Goal: Information Seeking & Learning: Find contact information

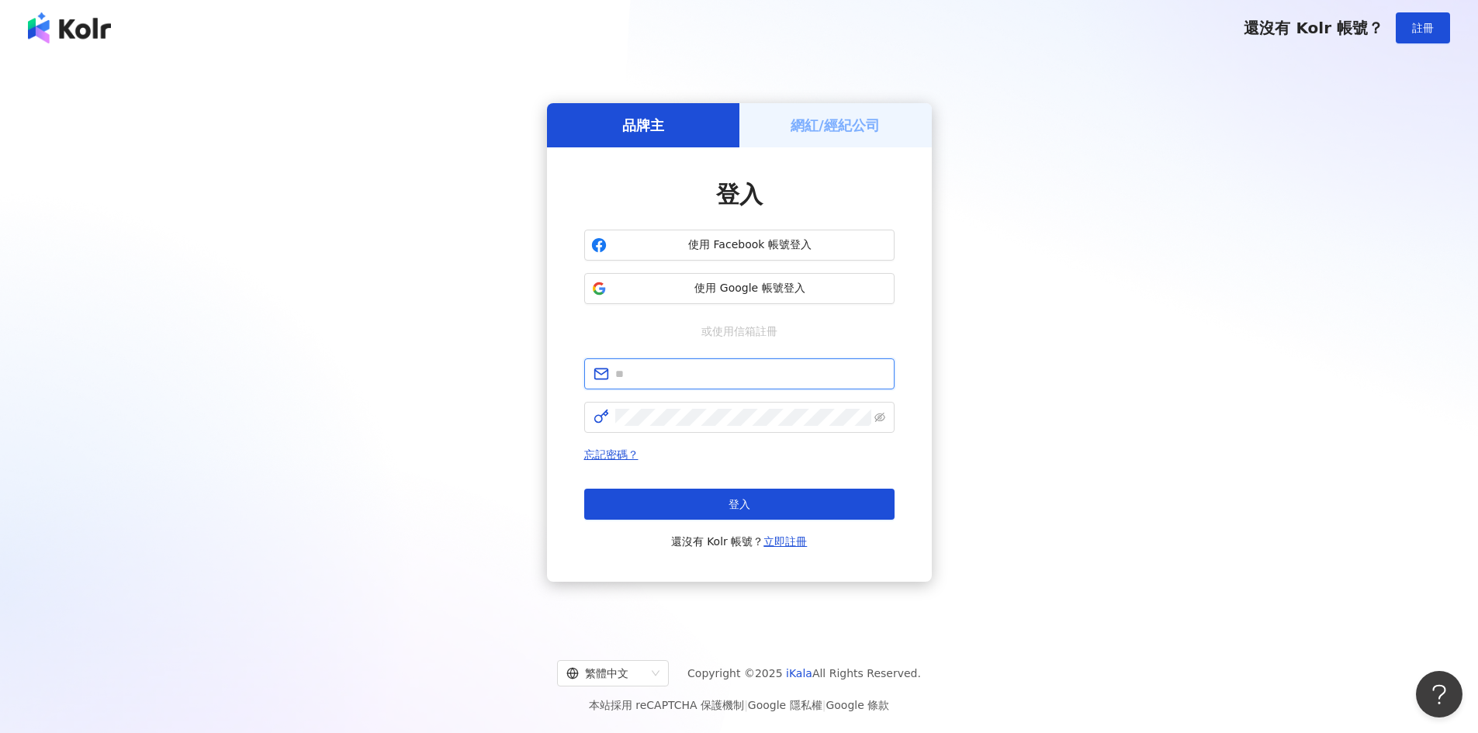
drag, startPoint x: 656, startPoint y: 378, endPoint x: 797, endPoint y: 175, distance: 247.5
click at [656, 377] on input "text" at bounding box center [750, 373] width 270 height 17
click at [827, 130] on h5 "網紅/經紀公司" at bounding box center [834, 125] width 89 height 19
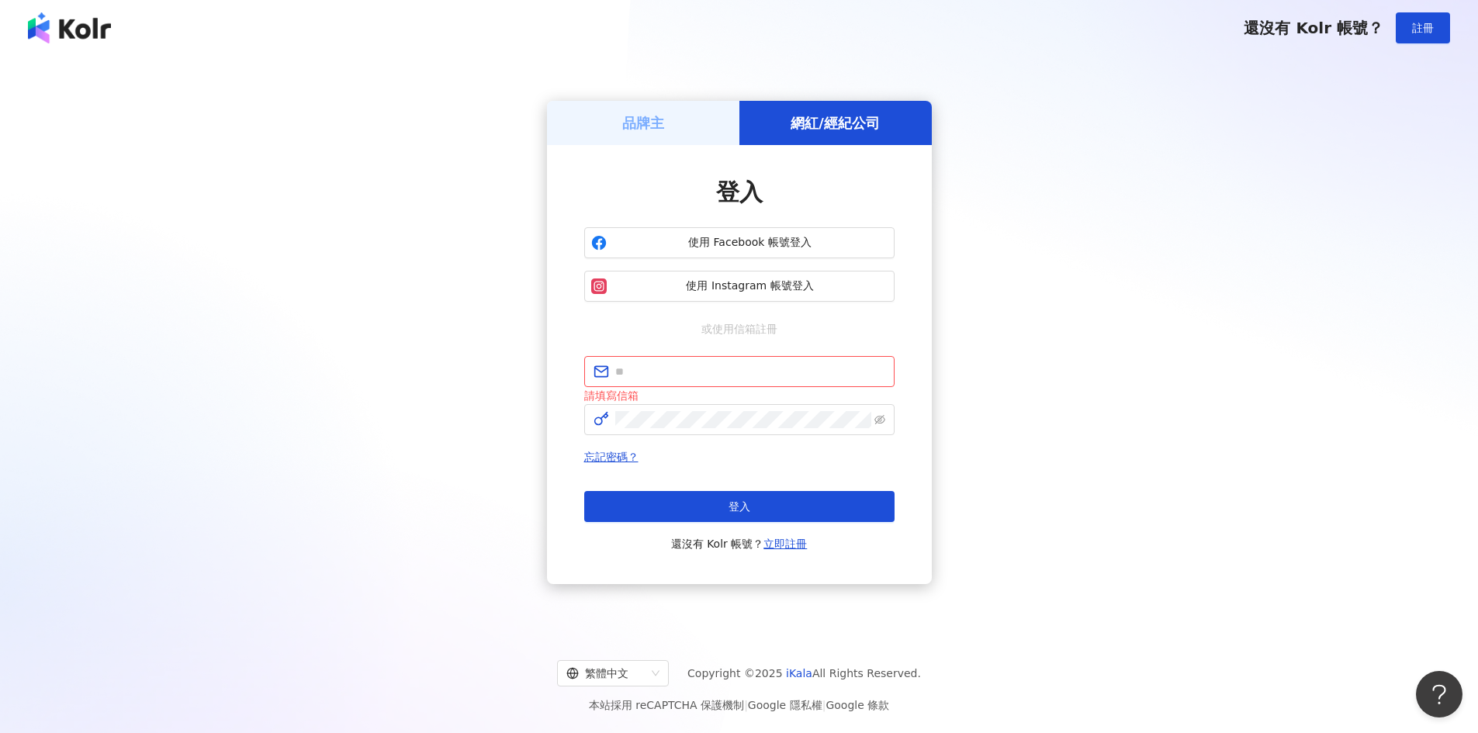
click at [683, 130] on div "品牌主" at bounding box center [643, 123] width 192 height 44
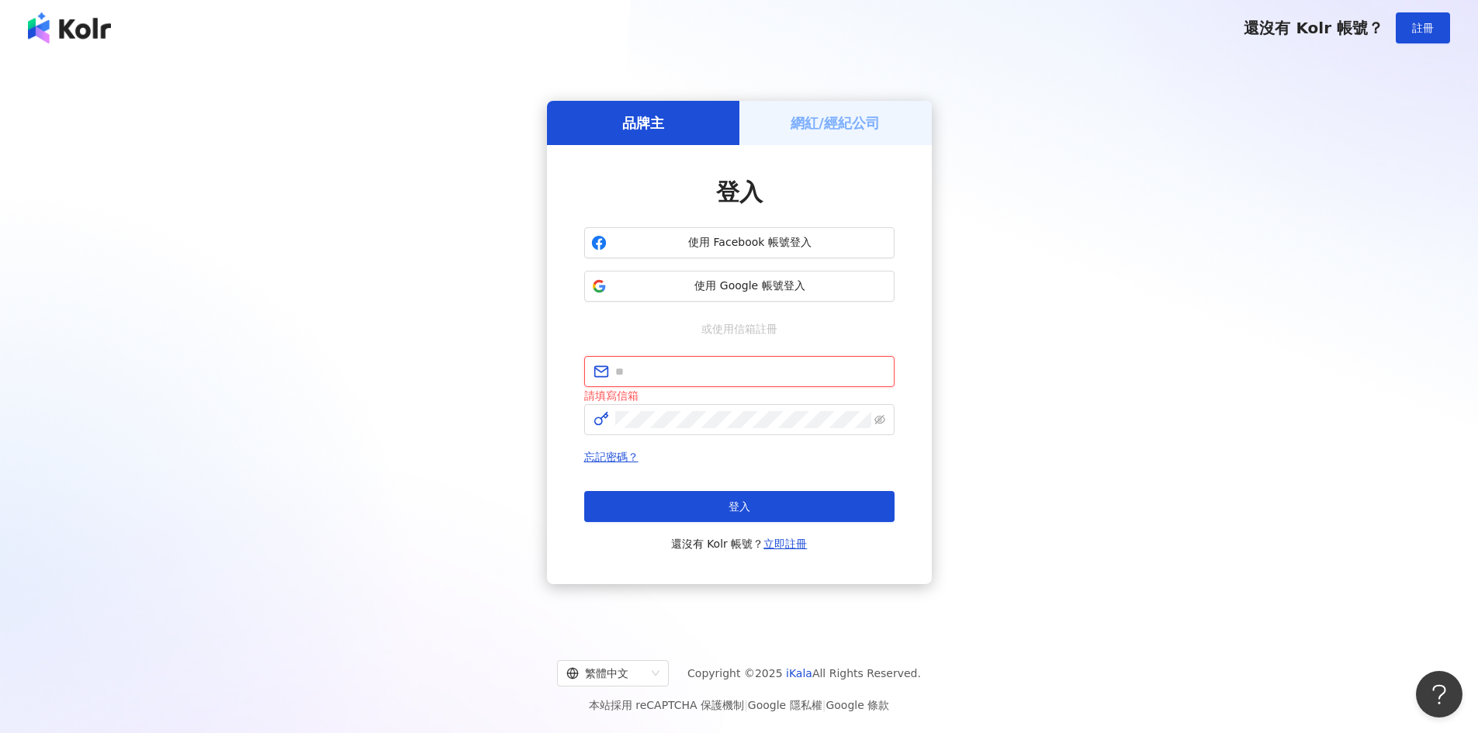
click at [699, 375] on input "text" at bounding box center [750, 371] width 270 height 17
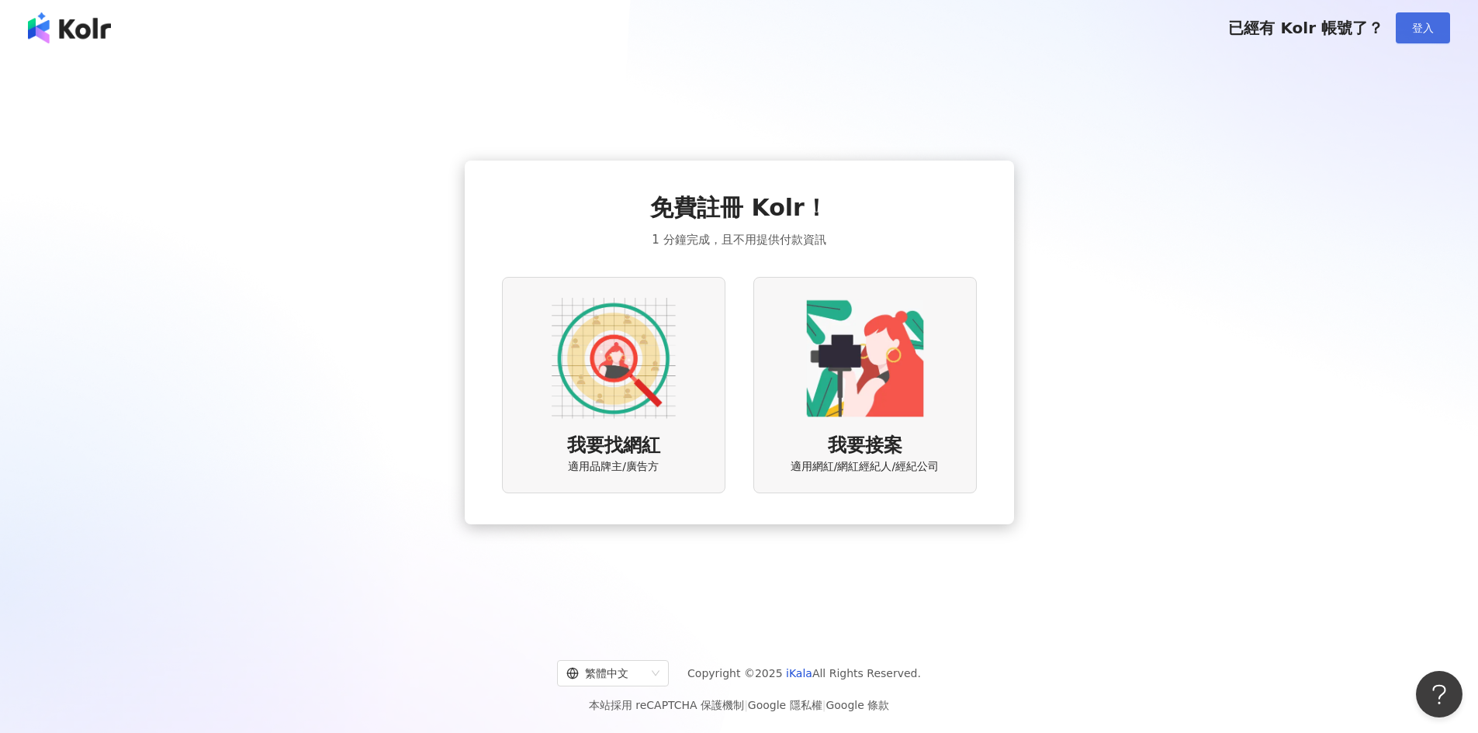
click at [1408, 37] on button "登入" at bounding box center [1423, 27] width 54 height 31
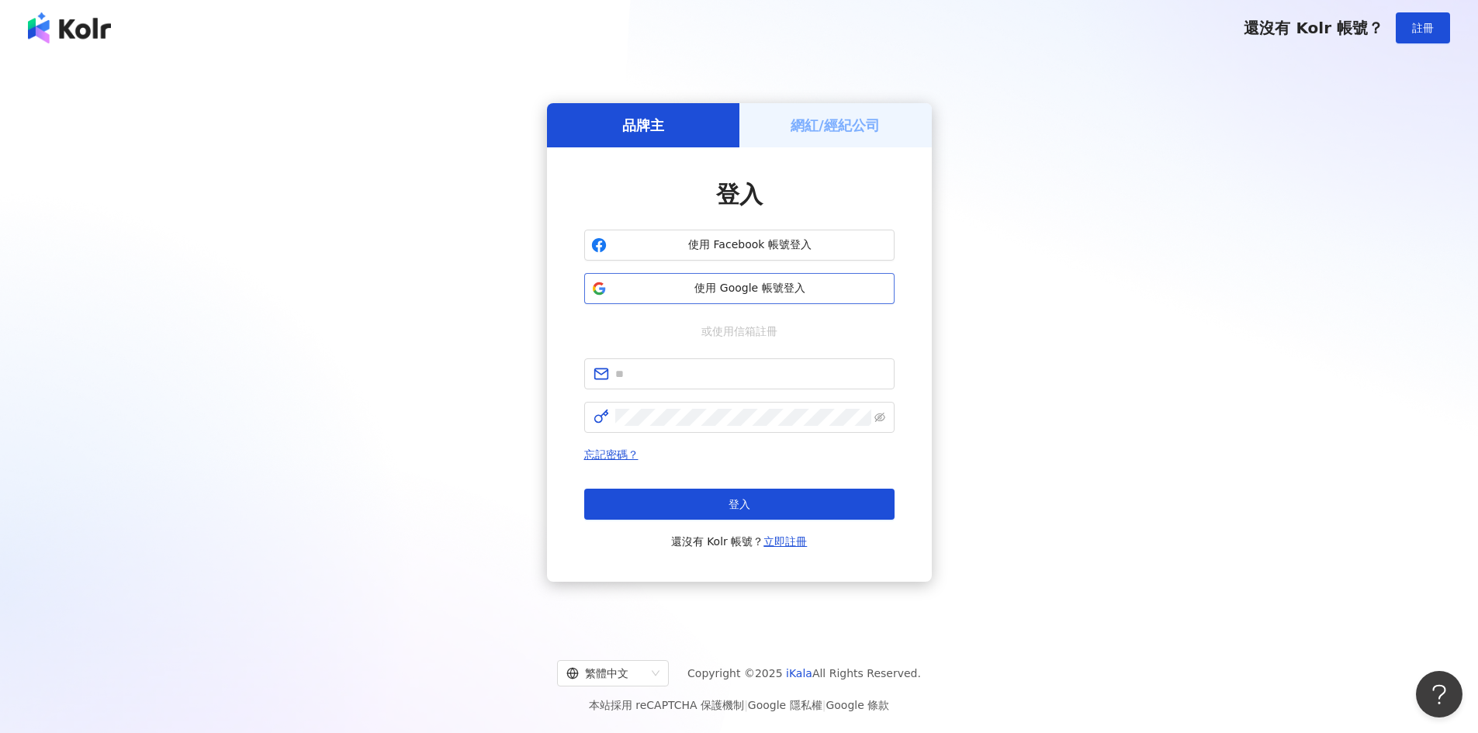
click at [811, 285] on span "使用 Google 帳號登入" at bounding box center [750, 289] width 275 height 16
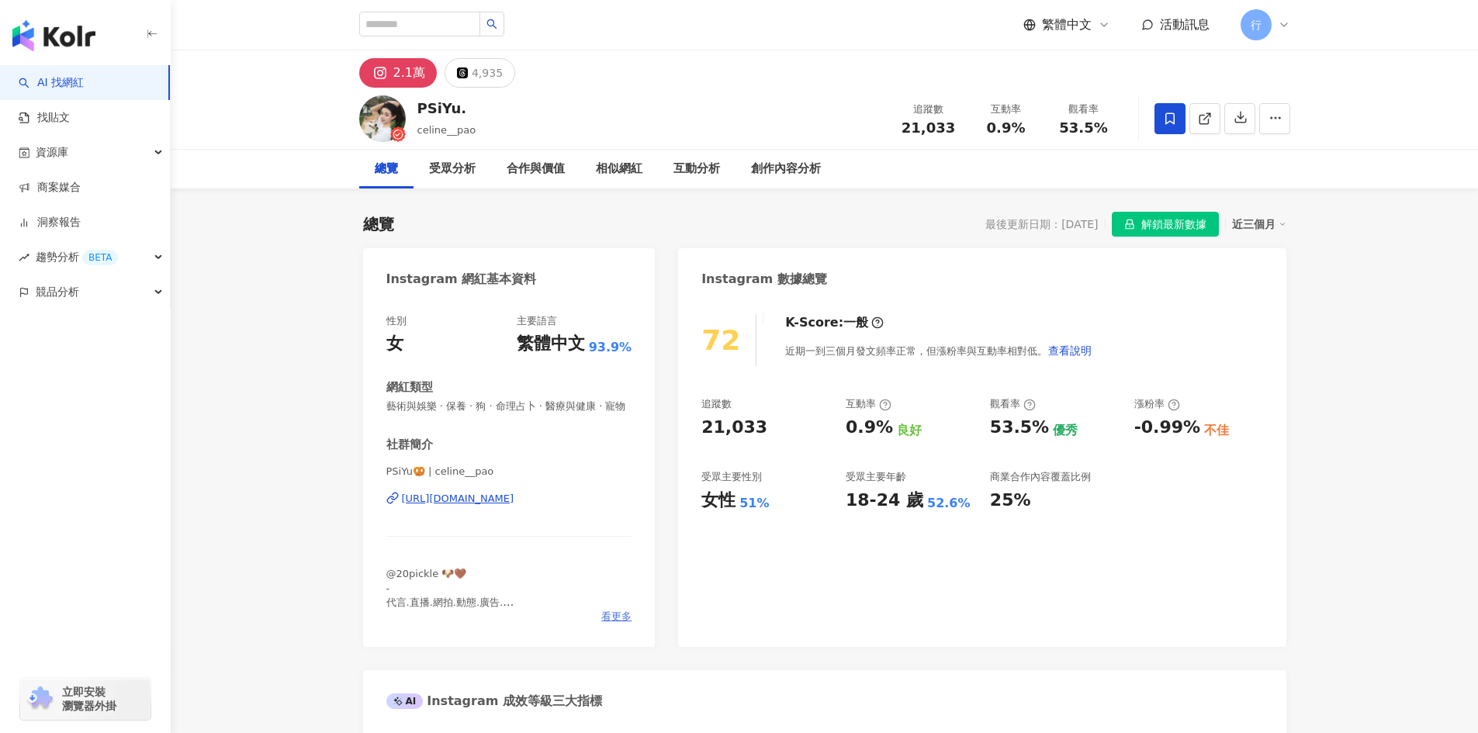
click at [613, 624] on span "看更多" at bounding box center [616, 617] width 30 height 14
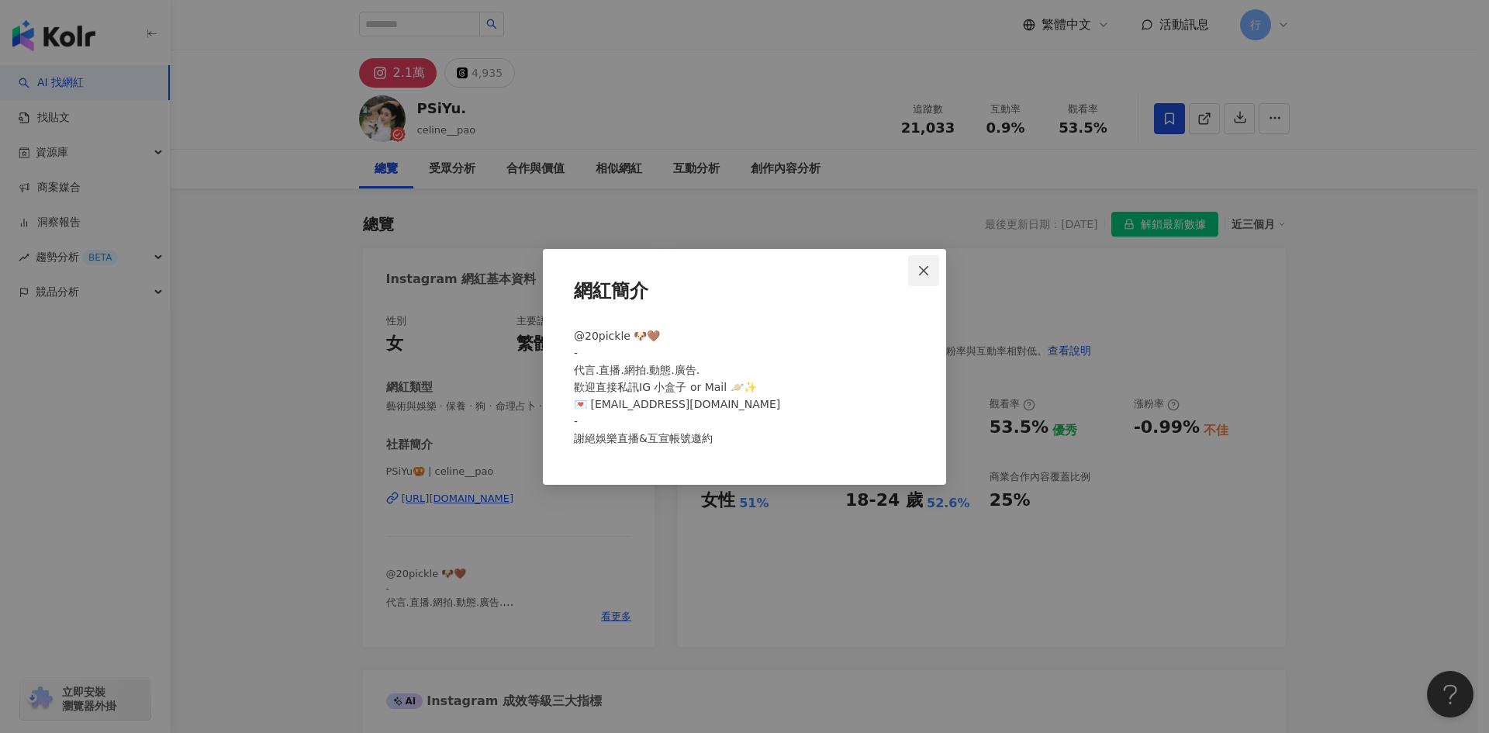
click at [923, 275] on icon "close" at bounding box center [924, 271] width 12 height 12
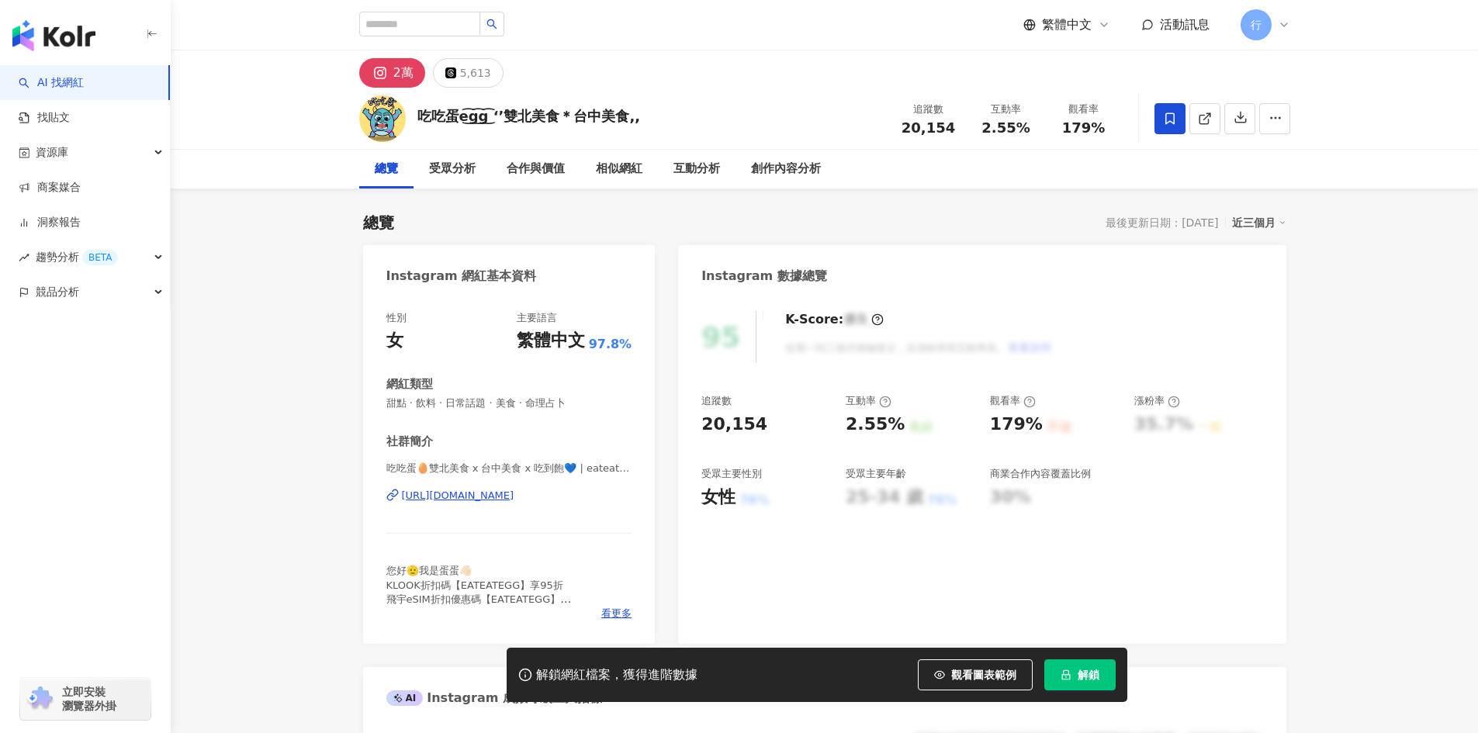
scroll to position [310, 0]
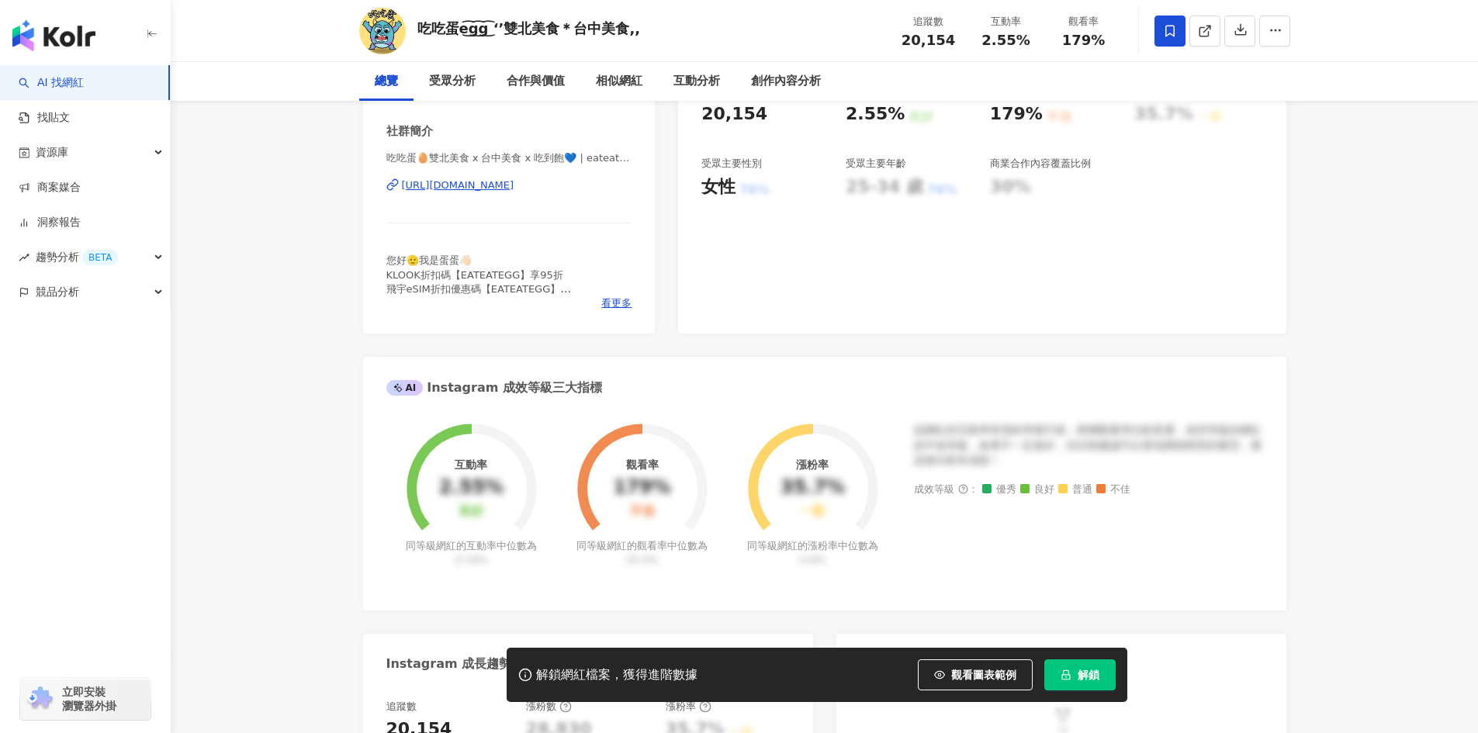
click at [514, 189] on div "https://www.instagram.com/eateat_egg/" at bounding box center [458, 185] width 112 height 14
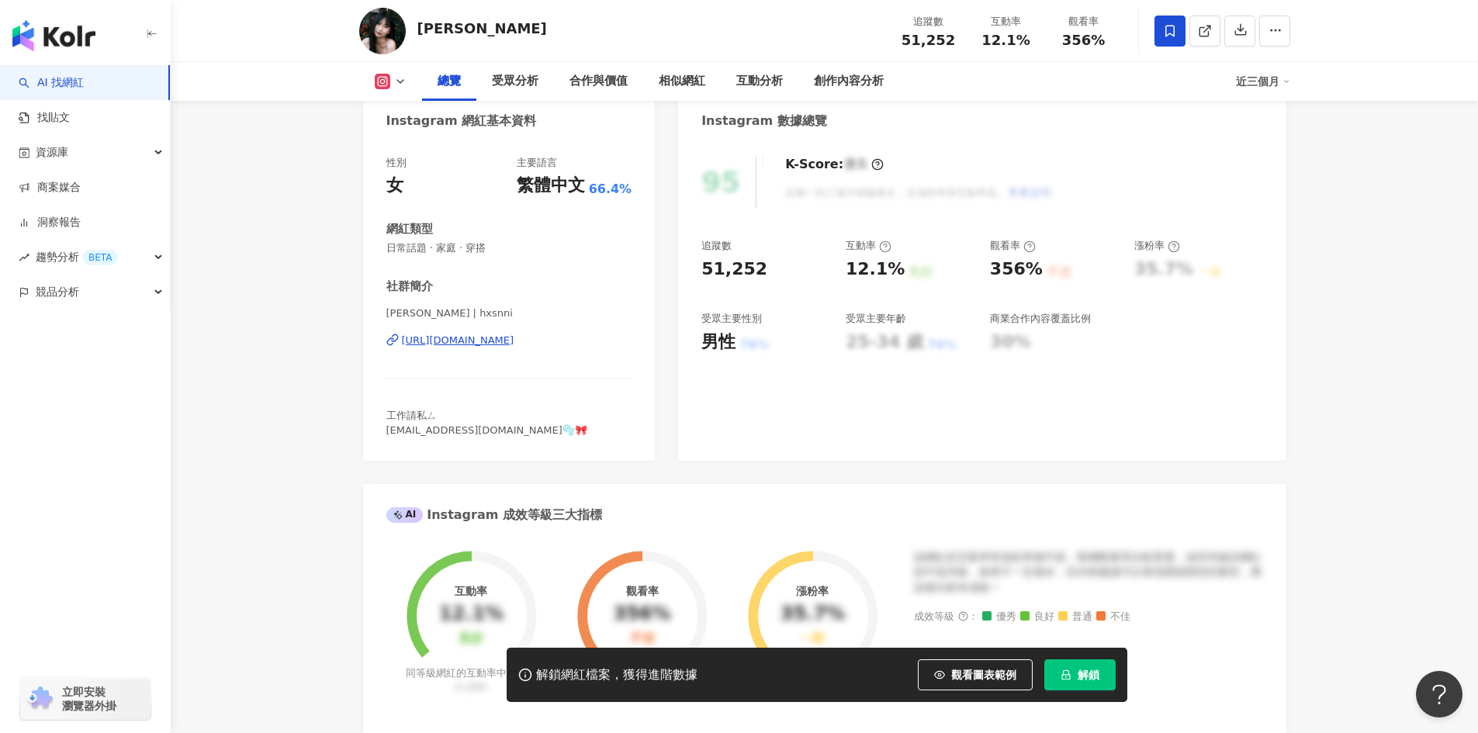
click at [514, 338] on div "https://www.instagram.com/hxsnni/" at bounding box center [458, 341] width 112 height 14
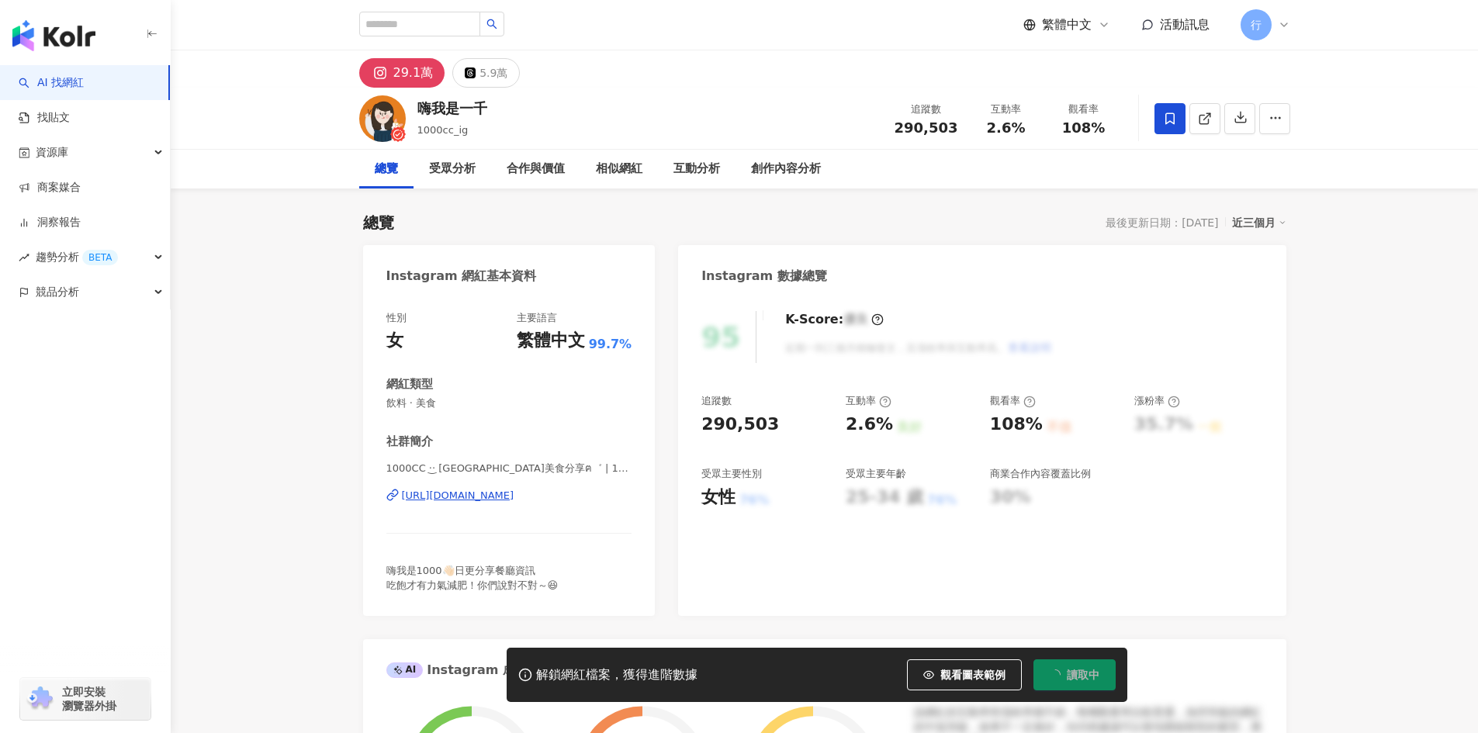
click at [514, 489] on div "https://www.instagram.com/1000cc_ig/" at bounding box center [458, 496] width 112 height 14
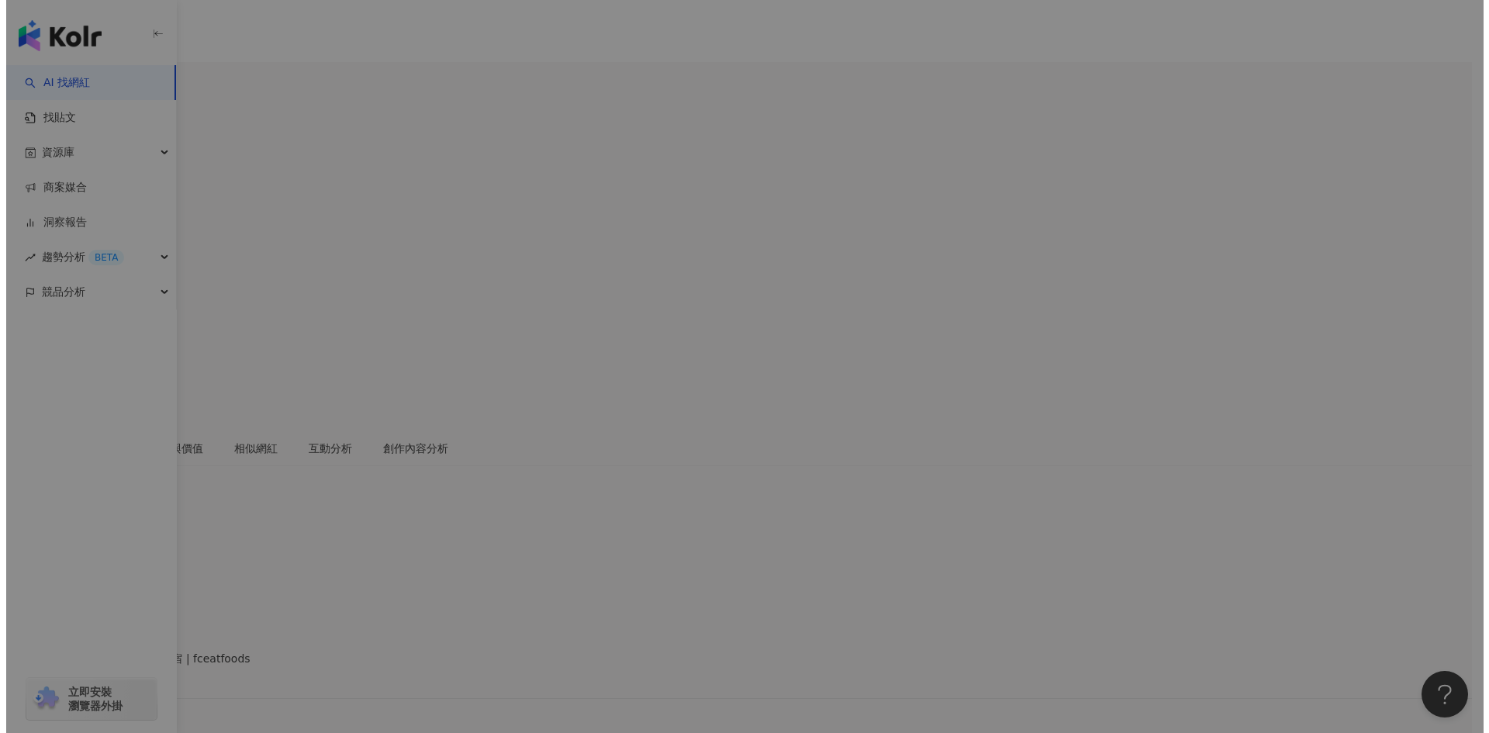
scroll to position [78, 0]
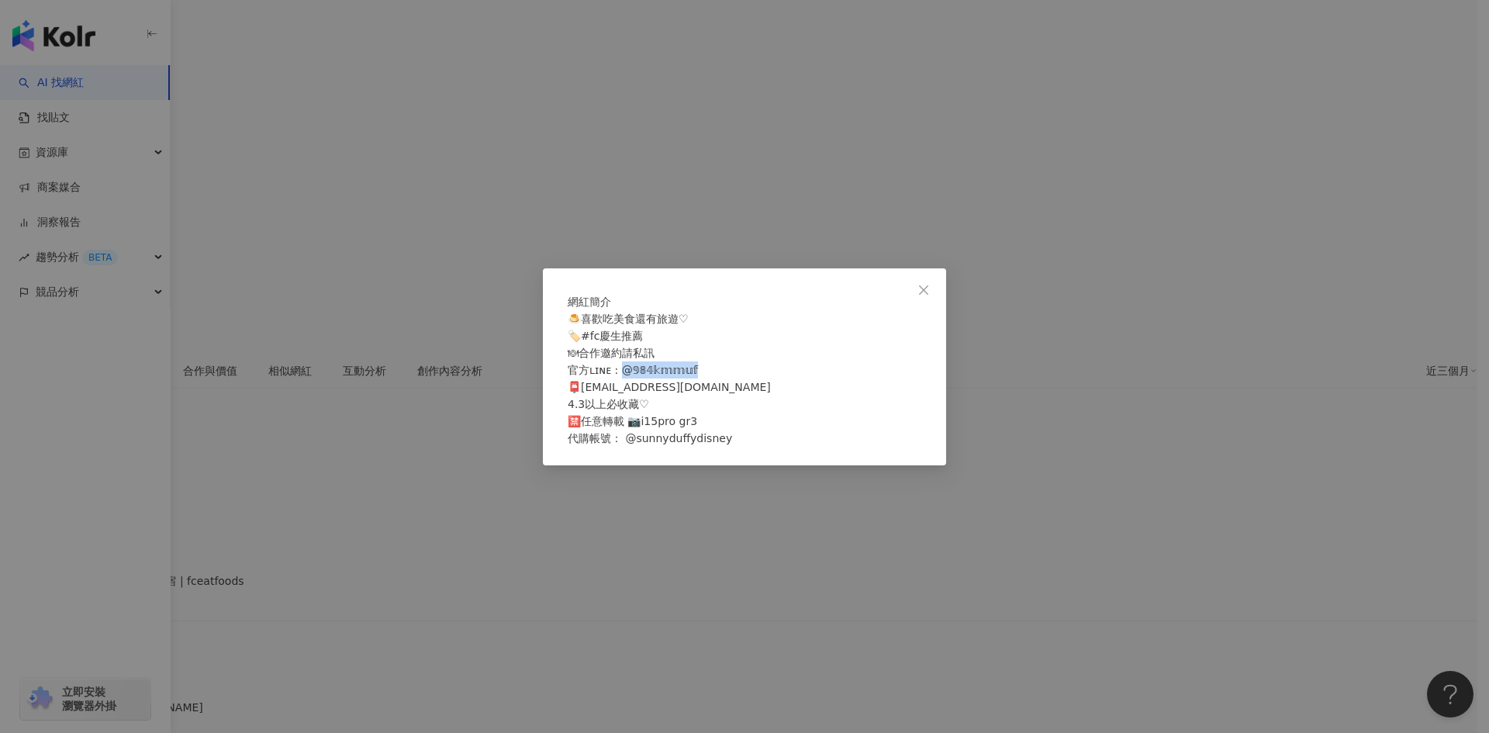
drag, startPoint x: 623, startPoint y: 379, endPoint x: 709, endPoint y: 379, distance: 86.1
click at [709, 379] on div "🍮喜歡吃美食還有旅遊♡ 🏷️#fc慶生推薦 🍽合作邀約請私訊 官方ʟɪɴᴇ : @𝟡𝟠𝟜𝕜𝕞𝕞𝕦𝕗 📮fceatfoods@gmail.com 4.3以上必收…" at bounding box center [745, 378] width 354 height 137
copy span "𝟜𝕜𝕞𝕞𝕦𝕗 📮fceatfood"
click at [662, 403] on span "🍮喜歡吃美食還有旅遊♡ 🏷️#fc慶生推薦 🍽合作邀約請私訊 官方ʟɪɴᴇ : @𝟡𝟠𝟜𝕜𝕞𝕞𝕦𝕗 📮fceatfoods@gmail.com 4.3以上必收…" at bounding box center [669, 379] width 203 height 132
drag, startPoint x: 671, startPoint y: 400, endPoint x: 590, endPoint y: 399, distance: 81.5
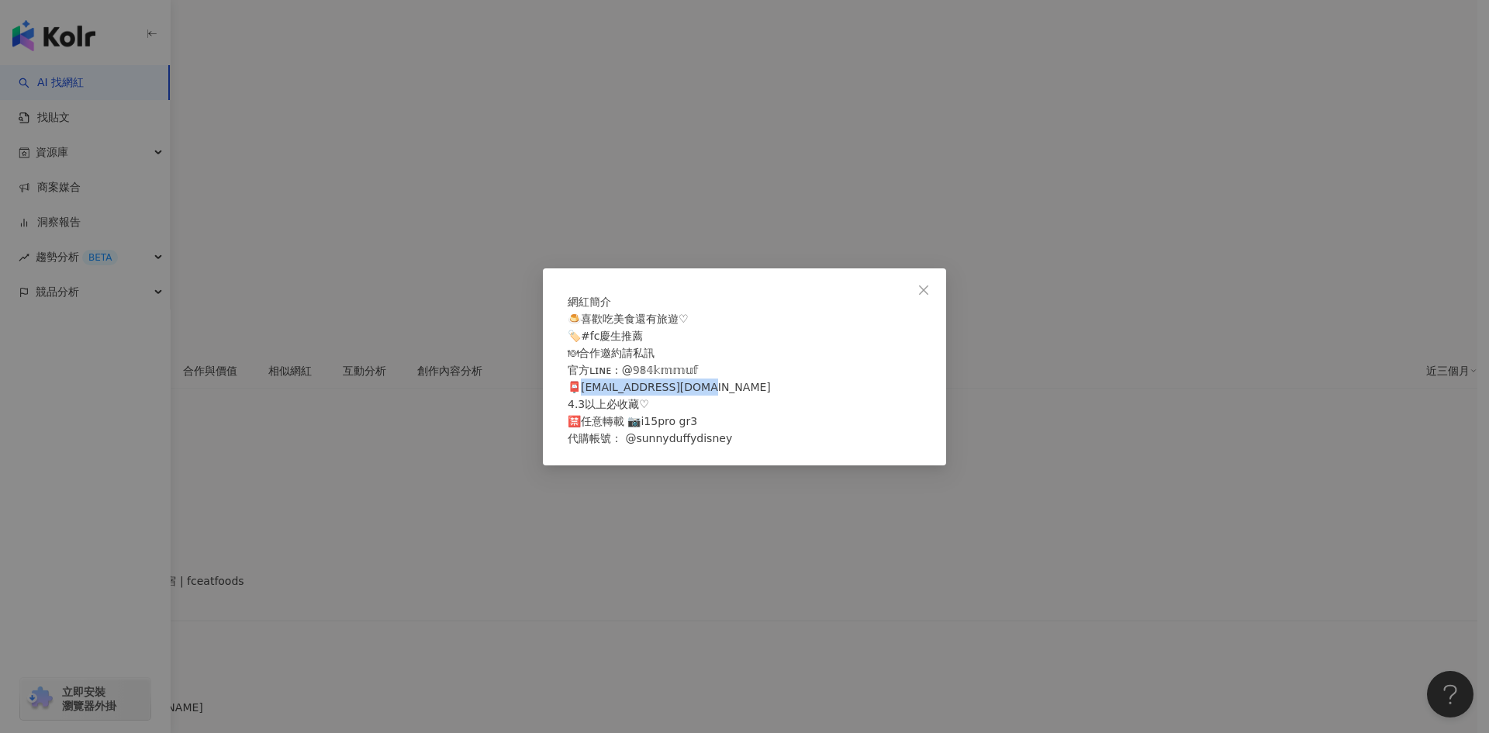
click at [590, 399] on div "🍮喜歡吃美食還有旅遊♡ 🏷️#fc慶生推薦 🍽合作邀約請私訊 官方ʟɪɴᴇ : @𝟡𝟠𝟜𝕜𝕞𝕞𝕦𝕗 📮fceatfoods@gmail.com 4.3以上必收…" at bounding box center [745, 378] width 354 height 137
copy span "mail.com 4.3以上必收藏♡ 🈲"
click at [924, 285] on icon "close" at bounding box center [923, 289] width 9 height 9
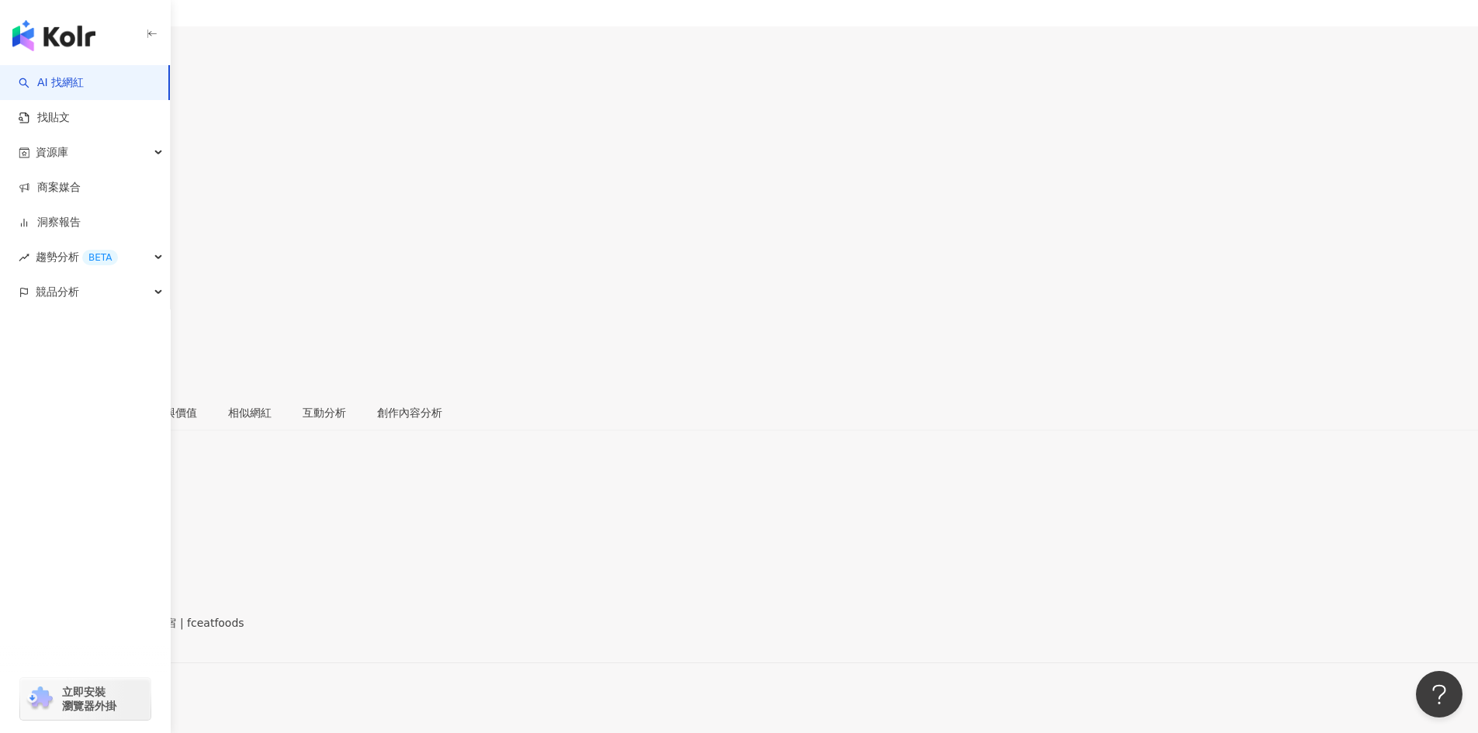
scroll to position [0, 0]
click at [137, 666] on div "https://www.instagram.com/fceatfoods/" at bounding box center [76, 672] width 121 height 12
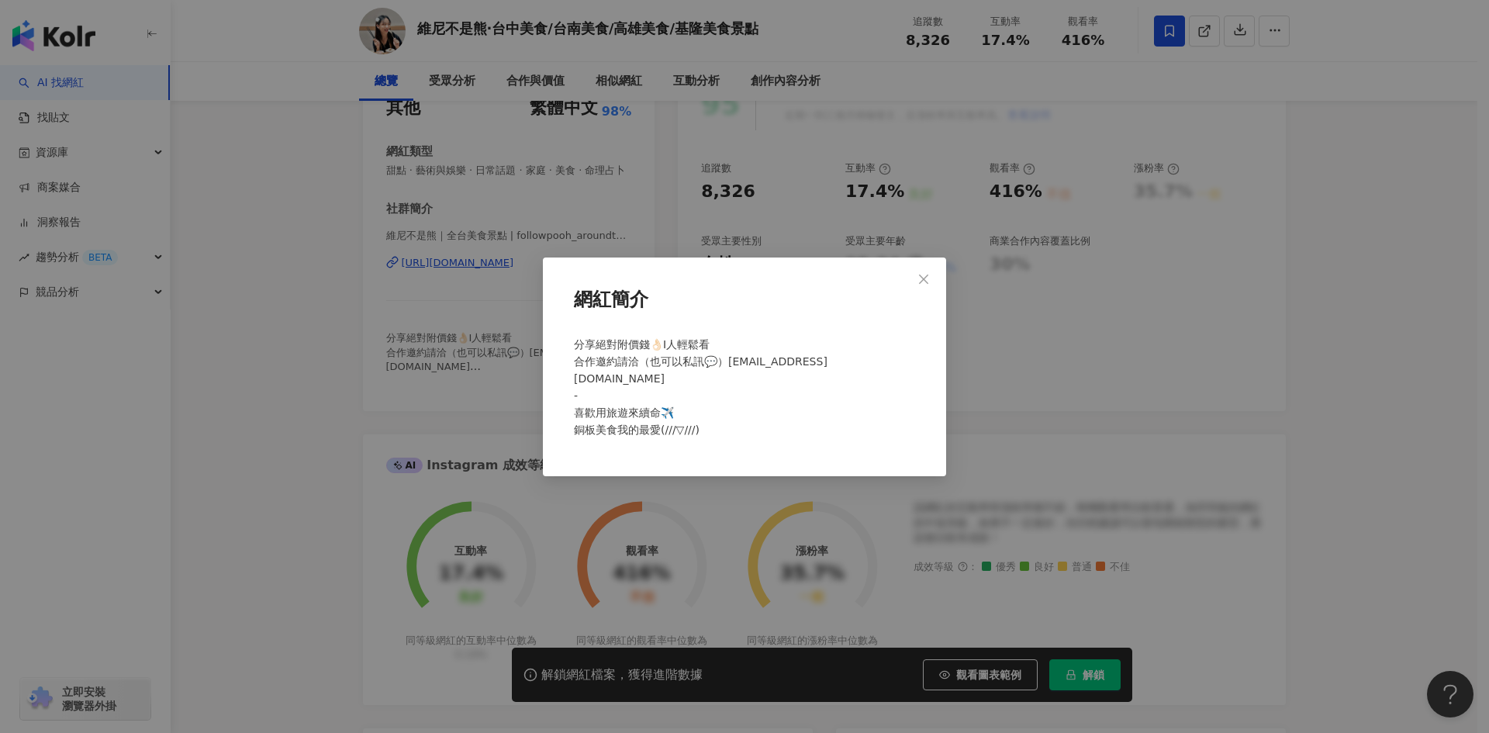
click at [613, 379] on span "分享絕對附價錢👌🏻I人輕鬆看 合作邀約請洽（也可以私訊💬）followpooharoundtheworld@gmail.com - 喜歡用旅遊來續命✈️ 銅板…" at bounding box center [701, 387] width 254 height 98
drag, startPoint x: 568, startPoint y: 376, endPoint x: 820, endPoint y: 375, distance: 252.1
click at [820, 375] on div "分享絕對附價錢👌🏻I人輕鬆看 合作邀約請洽（也可以私訊💬）followpooharoundtheworld@gmail.com - 喜歡用旅遊來續命✈️ 銅板…" at bounding box center [745, 394] width 354 height 128
copy span "lowpooharoundtheworld@gmail.com -"
click at [929, 279] on icon "close" at bounding box center [924, 279] width 12 height 12
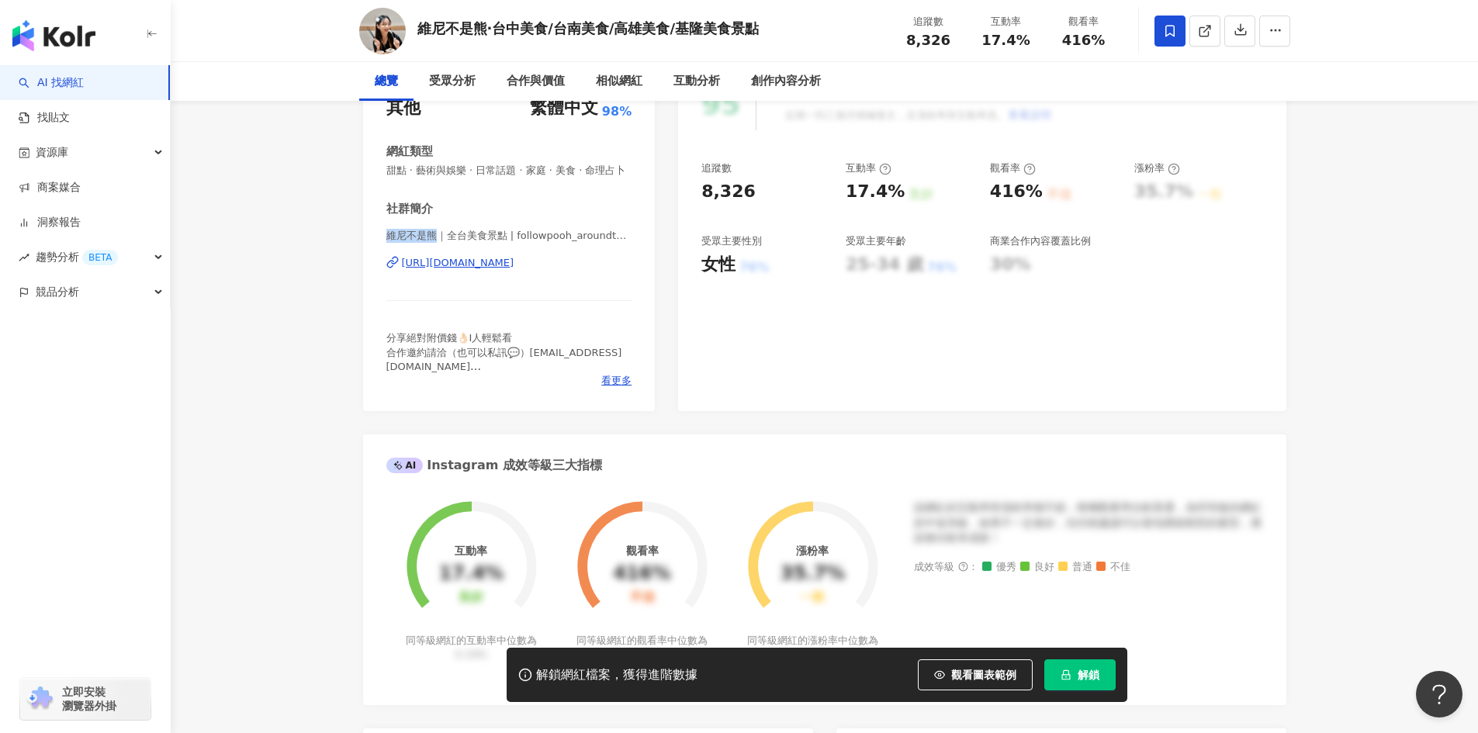
drag, startPoint x: 434, startPoint y: 254, endPoint x: 390, endPoint y: 251, distance: 43.6
click at [390, 243] on span "維尼不是熊｜全台美食景點 | followpooh_aroundtheworld" at bounding box center [509, 236] width 246 height 14
copy span "維尼不是熊"
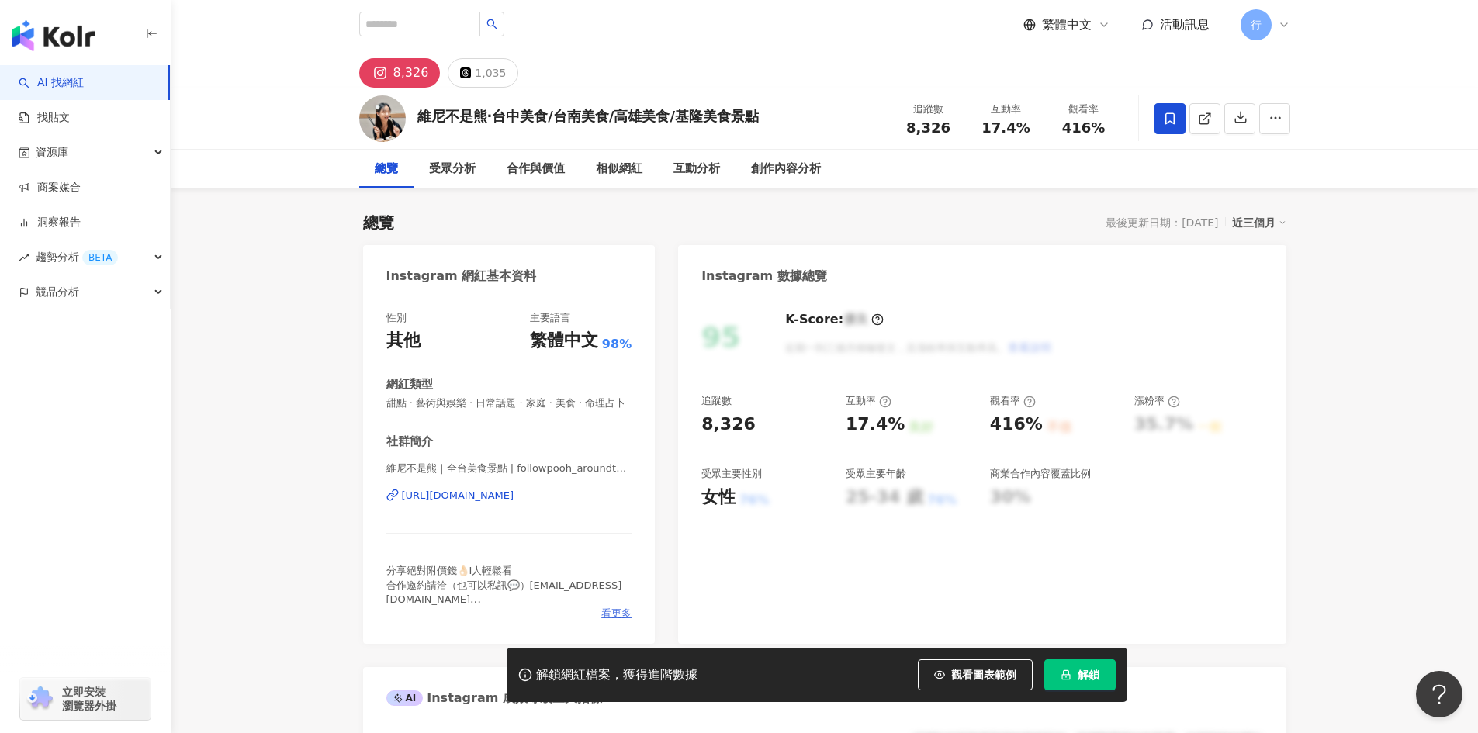
click at [614, 621] on span "看更多" at bounding box center [616, 614] width 30 height 14
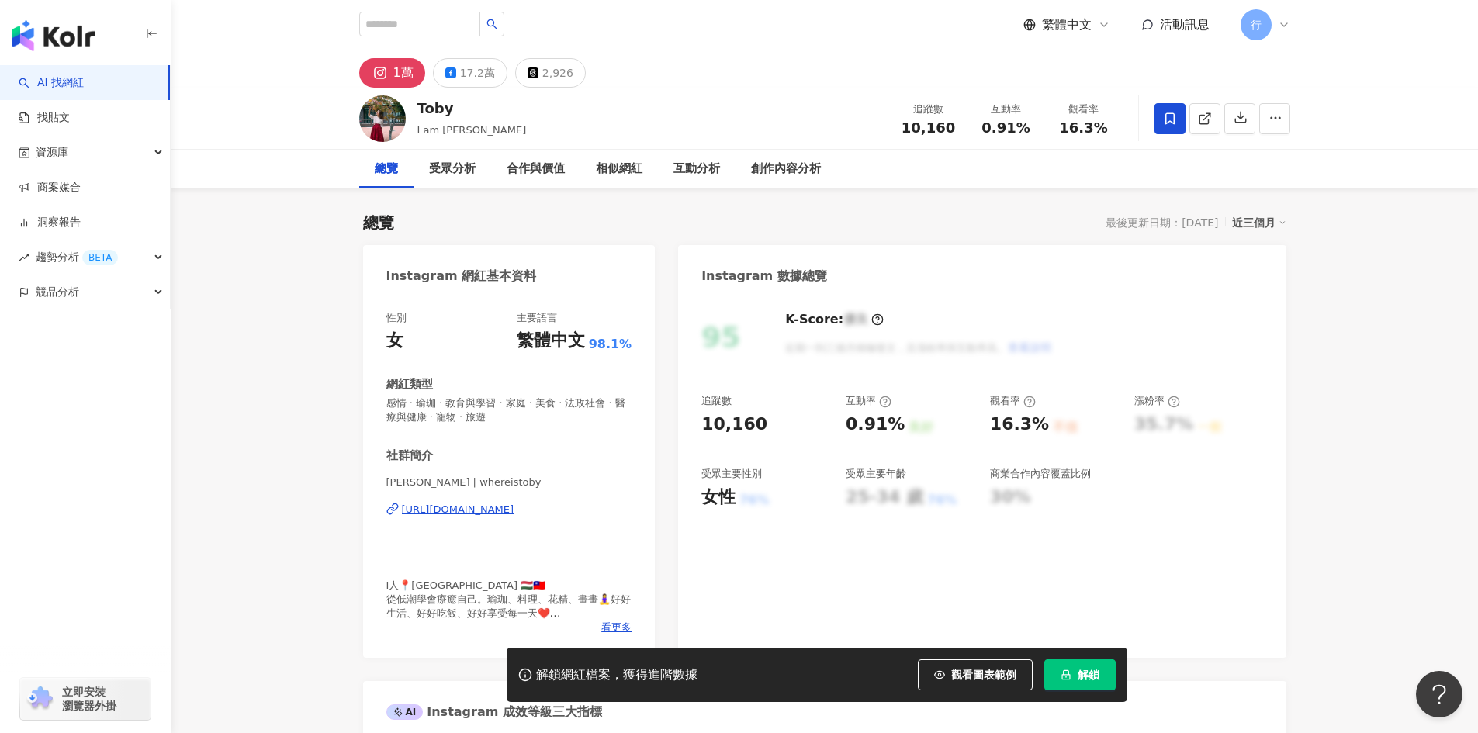
click at [514, 513] on div "https://www.instagram.com/whereistoby/" at bounding box center [458, 510] width 112 height 14
